Goal: Find specific page/section: Find specific page/section

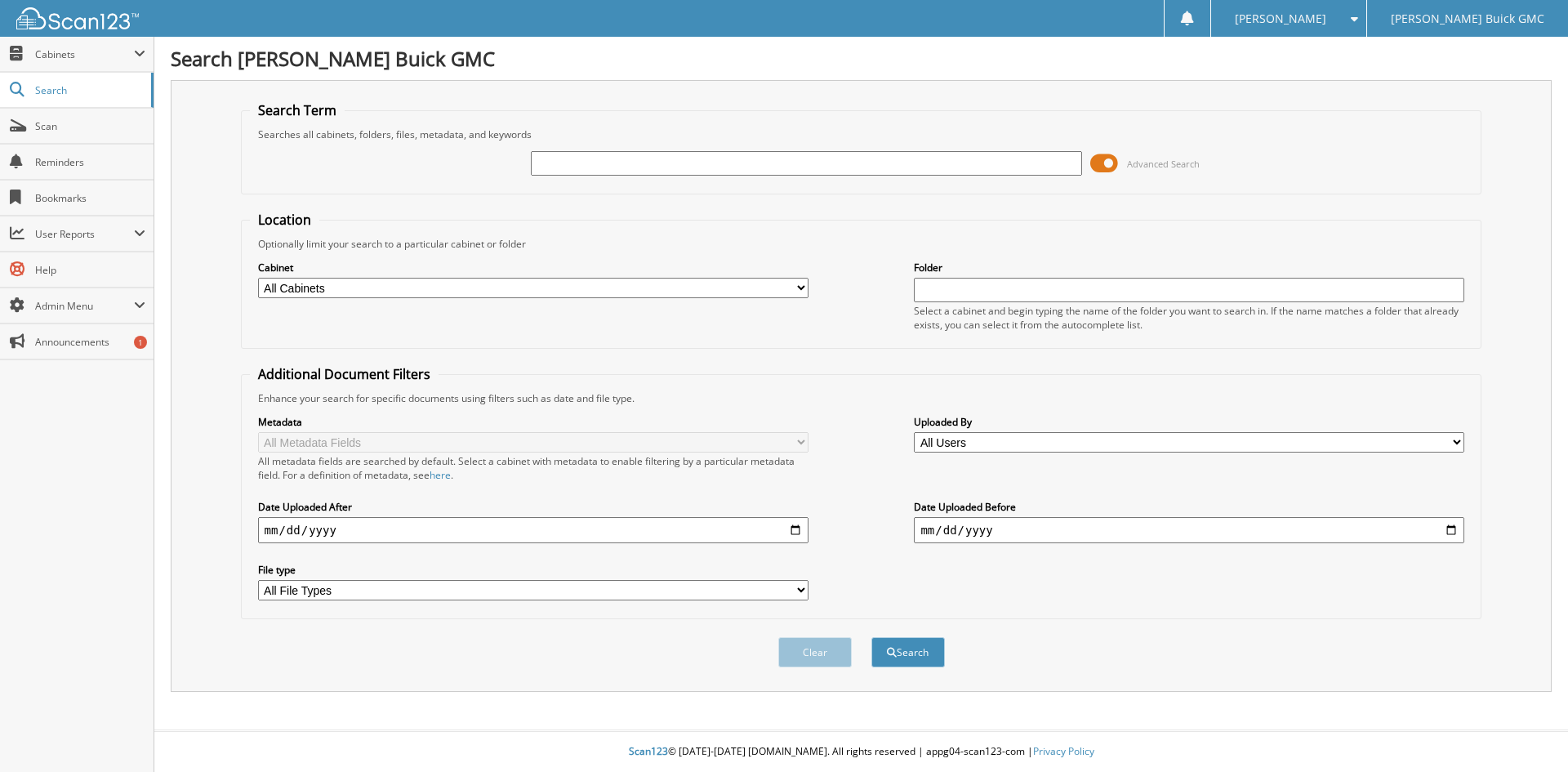
click at [762, 284] on select "All Cabinets ACCOUNTS PAYABLE BANK STATEMENTS CAR DEALS DAILY BANK DEAD DEALS D…" at bounding box center [534, 288] width 551 height 20
click at [780, 155] on input "text" at bounding box center [807, 163] width 551 height 25
type input "581871"
click at [871, 638] on button "Search" at bounding box center [908, 653] width 73 height 31
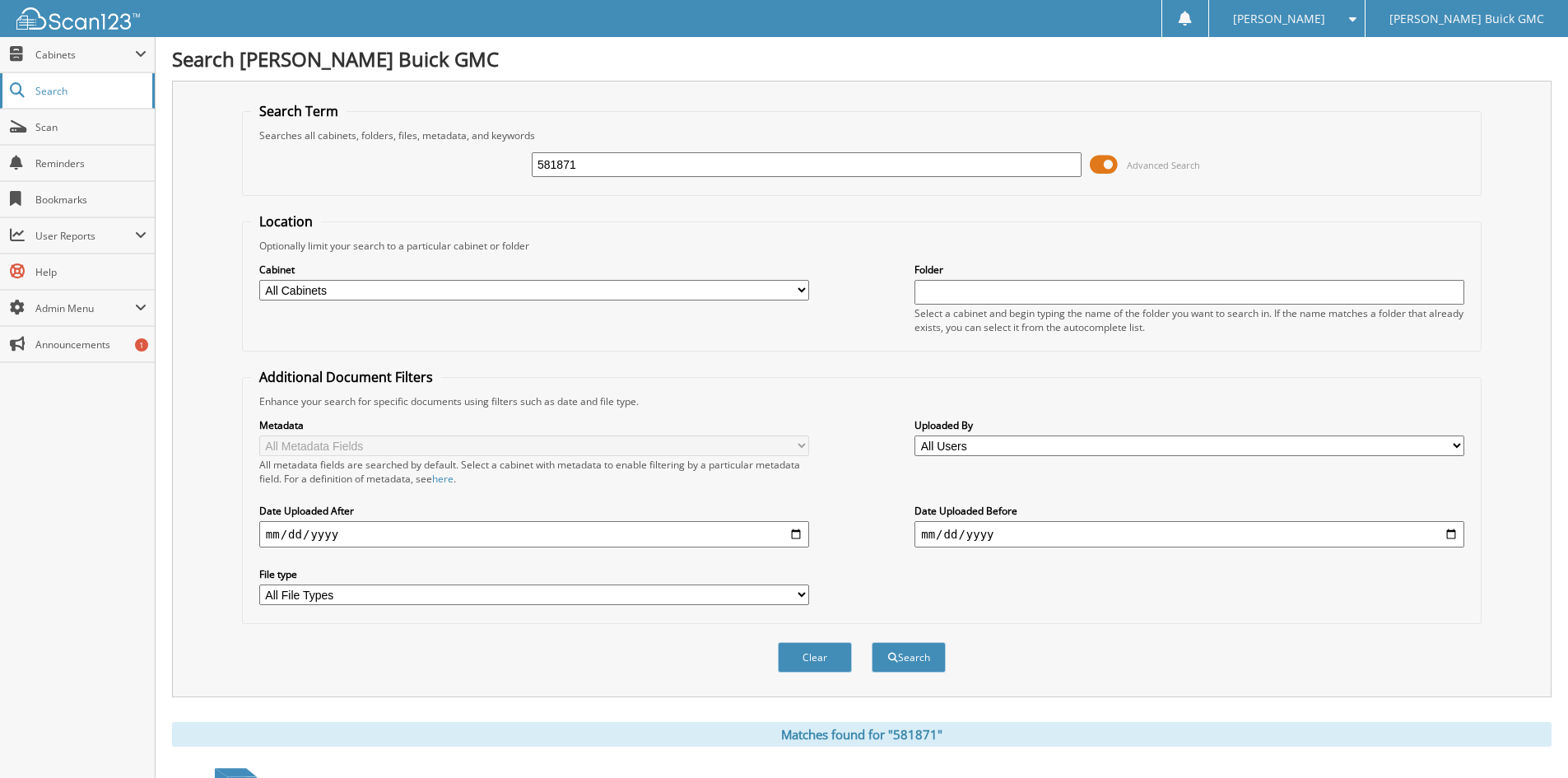
click at [92, 76] on link "Search" at bounding box center [77, 91] width 155 height 35
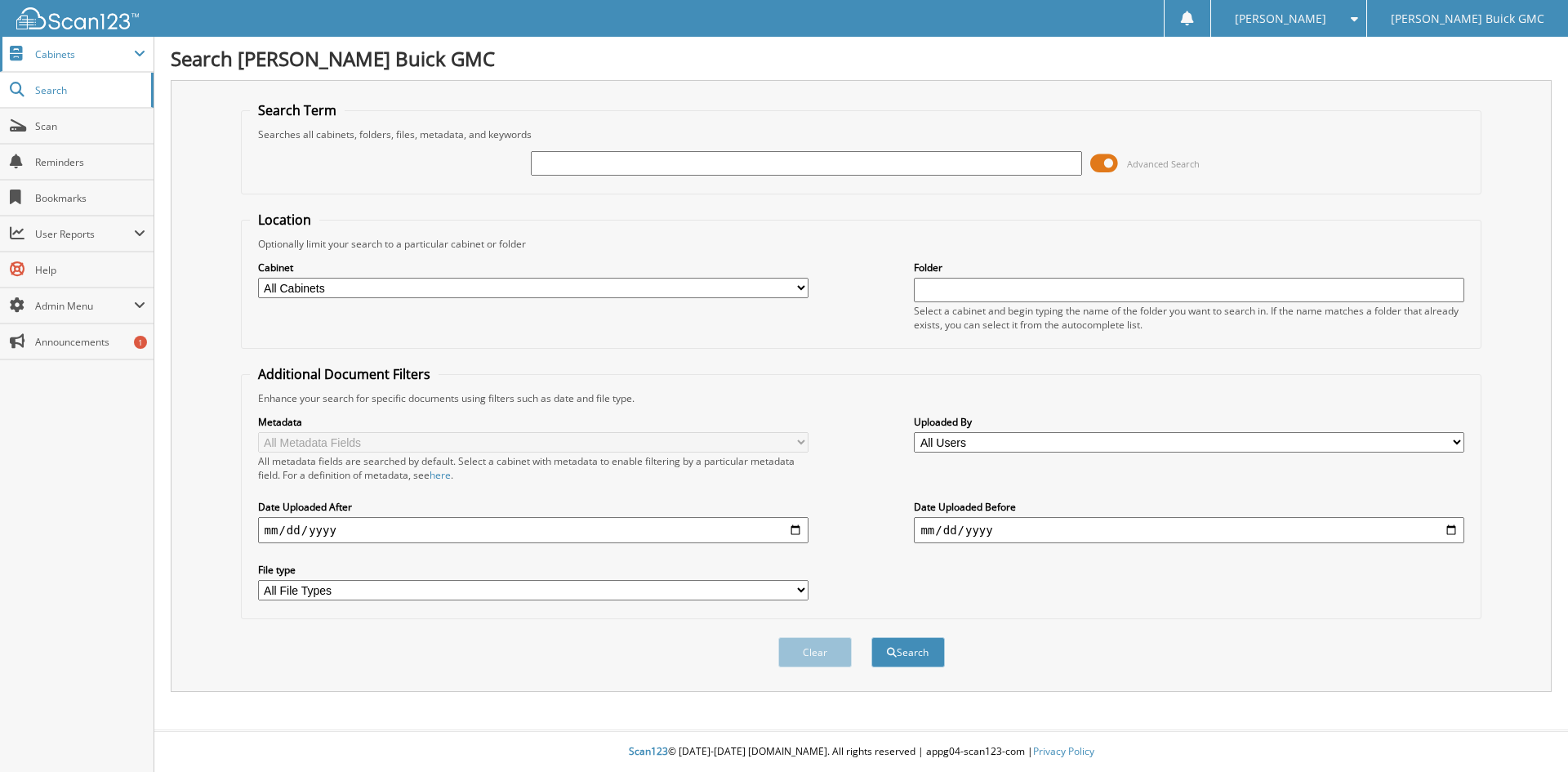
click at [78, 65] on span "Cabinets" at bounding box center [76, 54] width 154 height 35
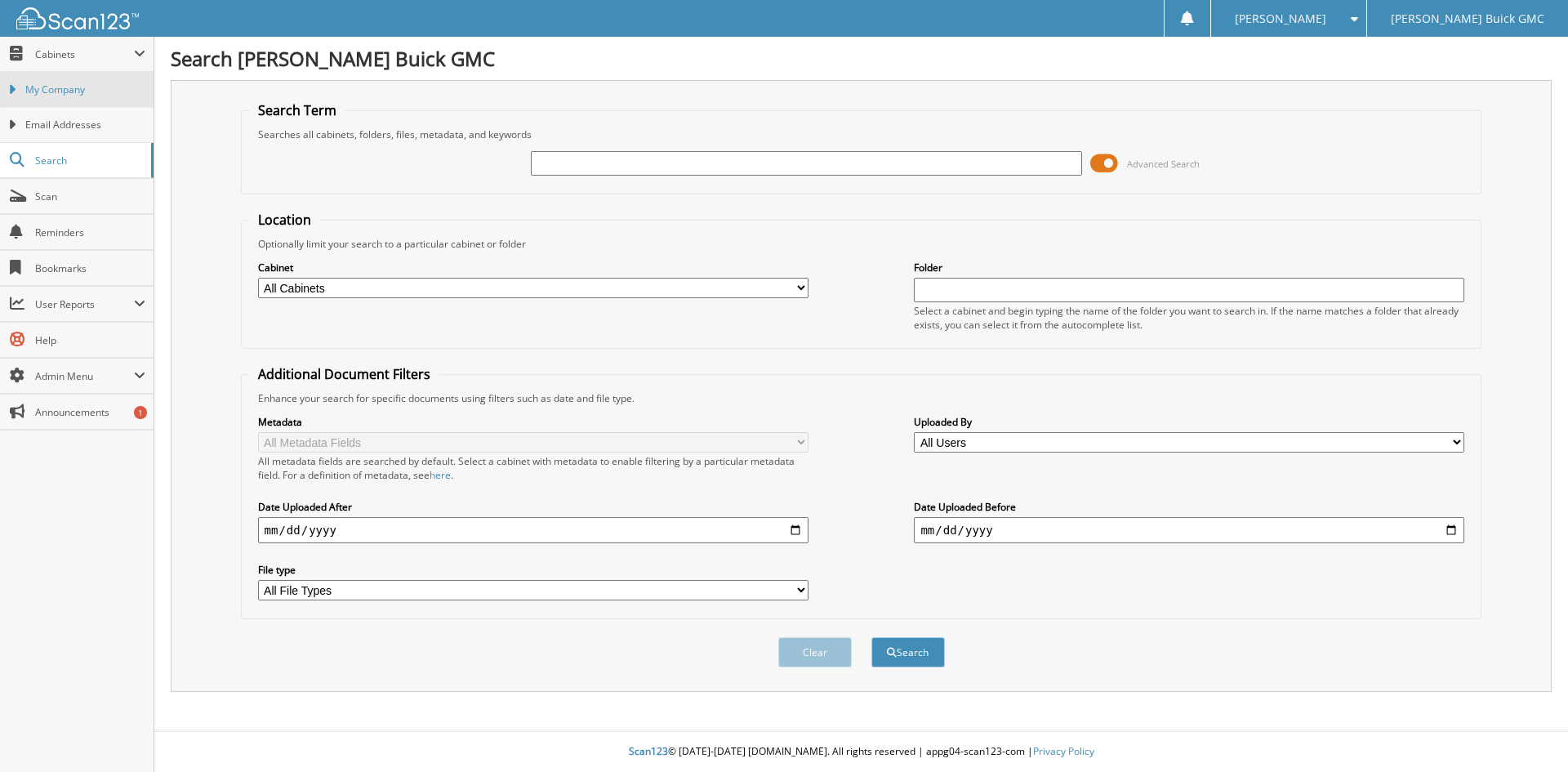
click at [76, 92] on span "My Company" at bounding box center [85, 89] width 120 height 14
